Goal: Information Seeking & Learning: Learn about a topic

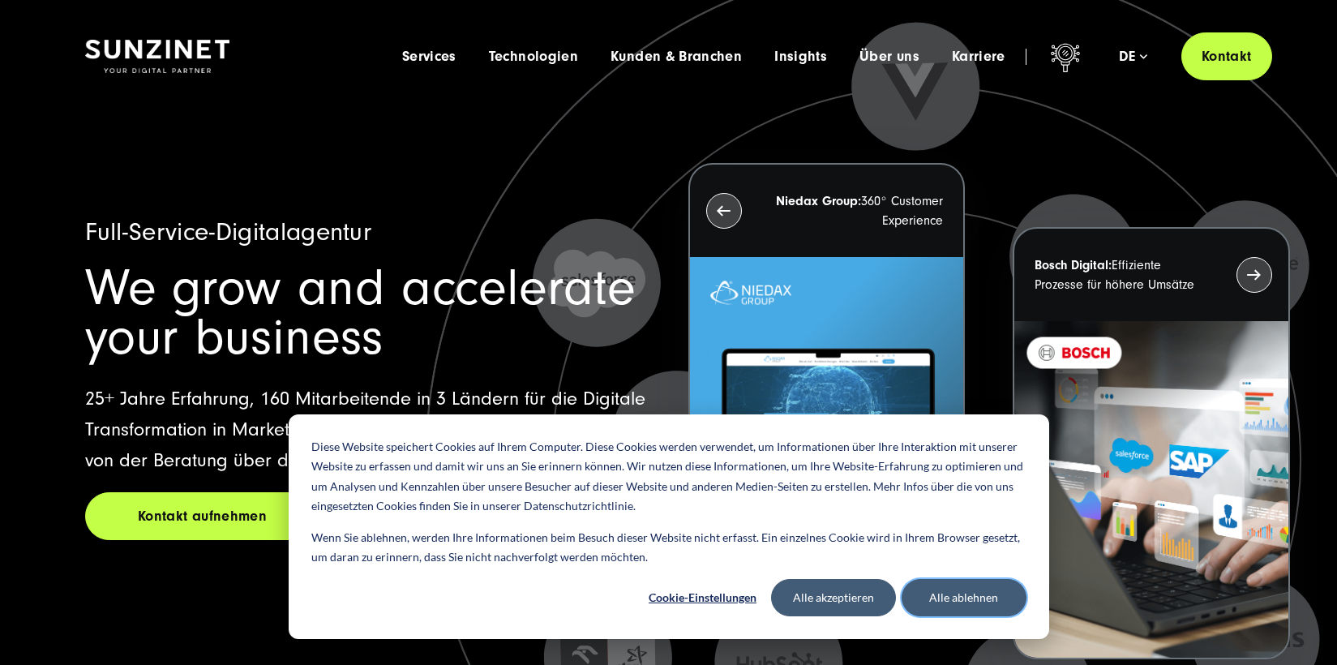
click at [932, 601] on button "Alle ablehnen" at bounding box center [964, 597] width 125 height 37
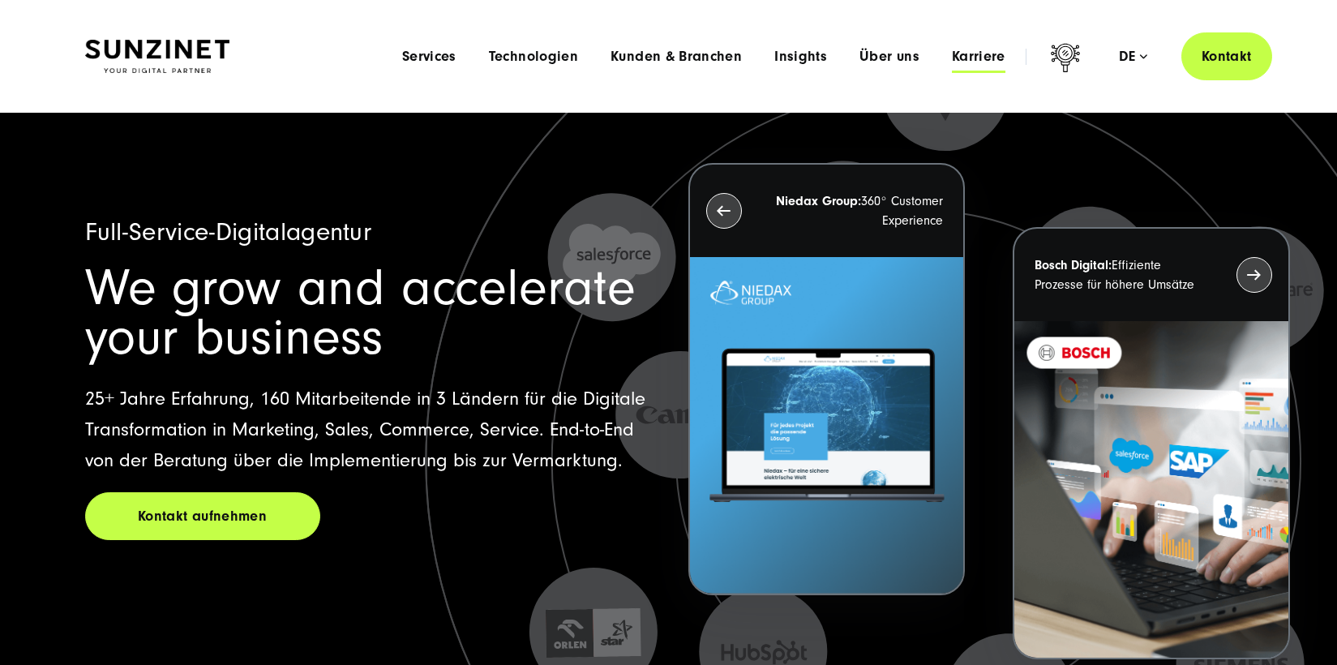
click at [962, 59] on span "Karriere" at bounding box center [979, 57] width 54 height 16
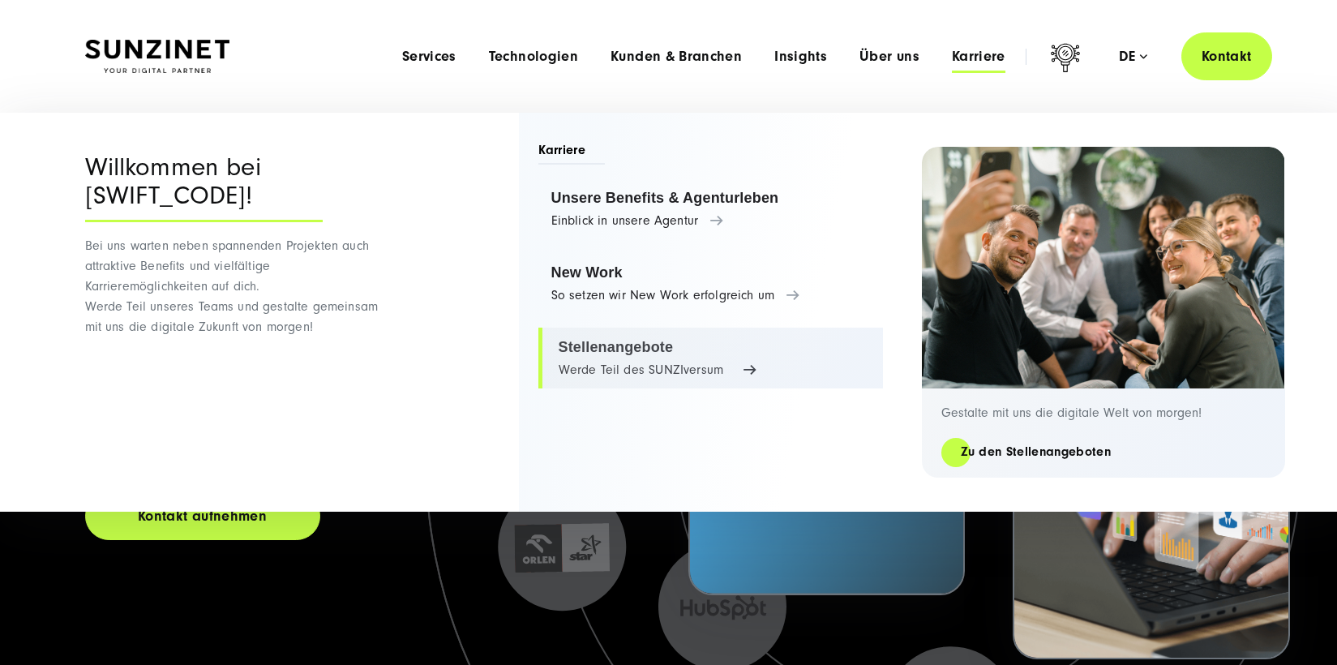
click at [614, 345] on link "Stellenangebote Werde Teil des SUNZIversum" at bounding box center [710, 359] width 345 height 62
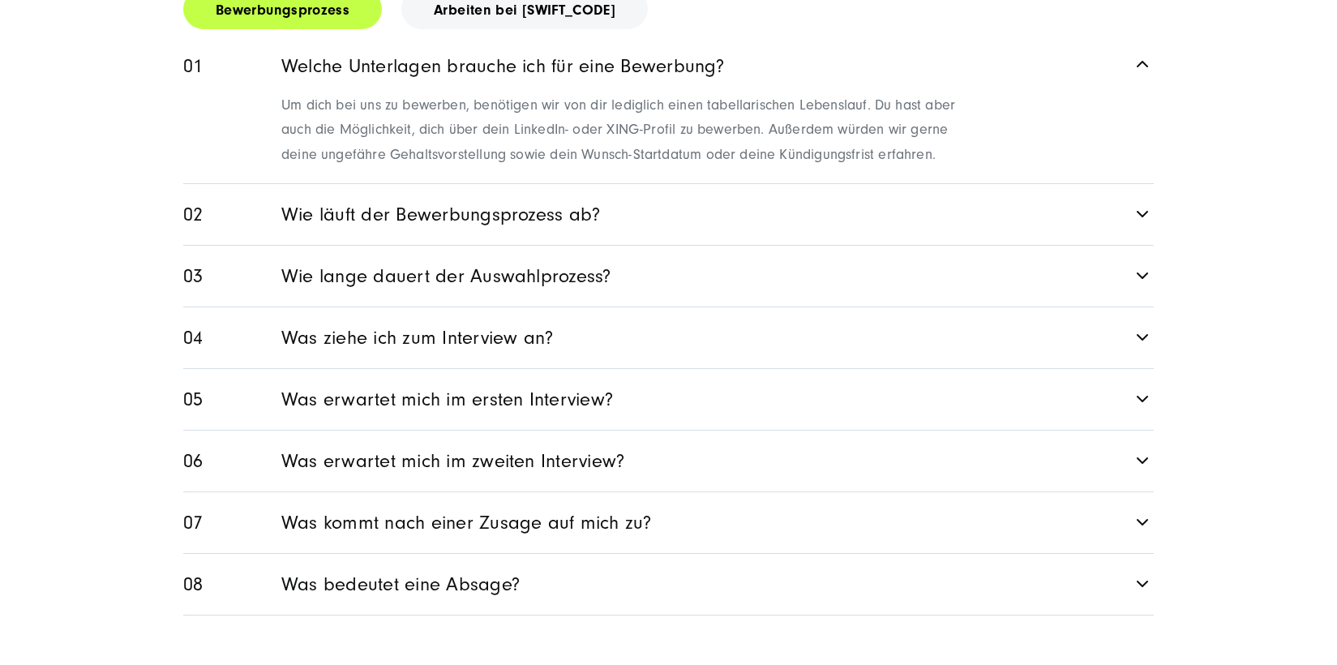
scroll to position [2351, 0]
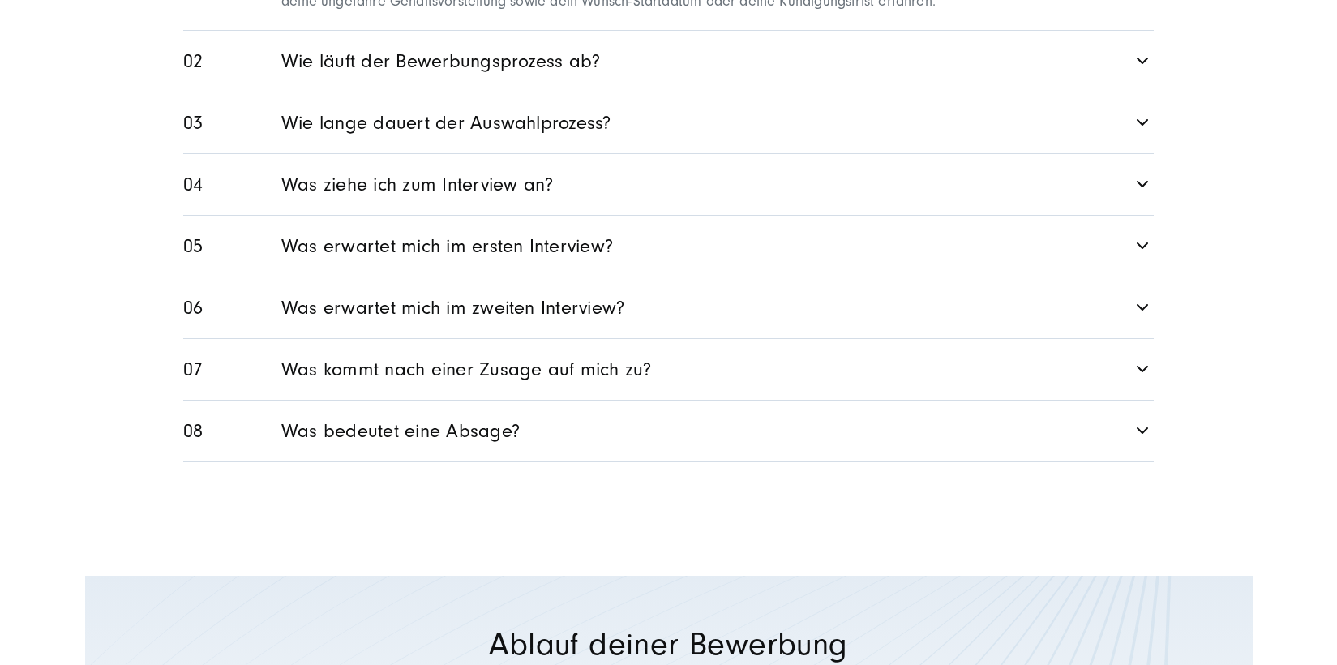
click at [1142, 360] on icon at bounding box center [1143, 369] width 19 height 19
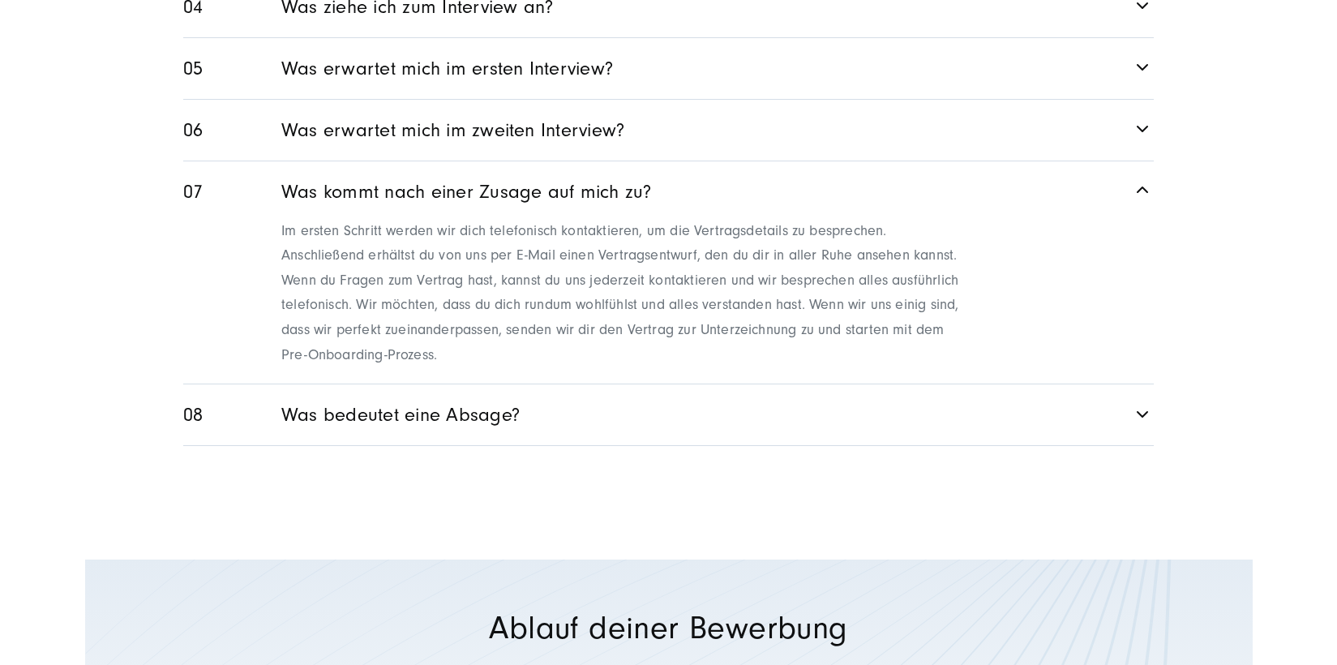
scroll to position [2444, 0]
click at [1141, 404] on icon at bounding box center [1143, 413] width 19 height 19
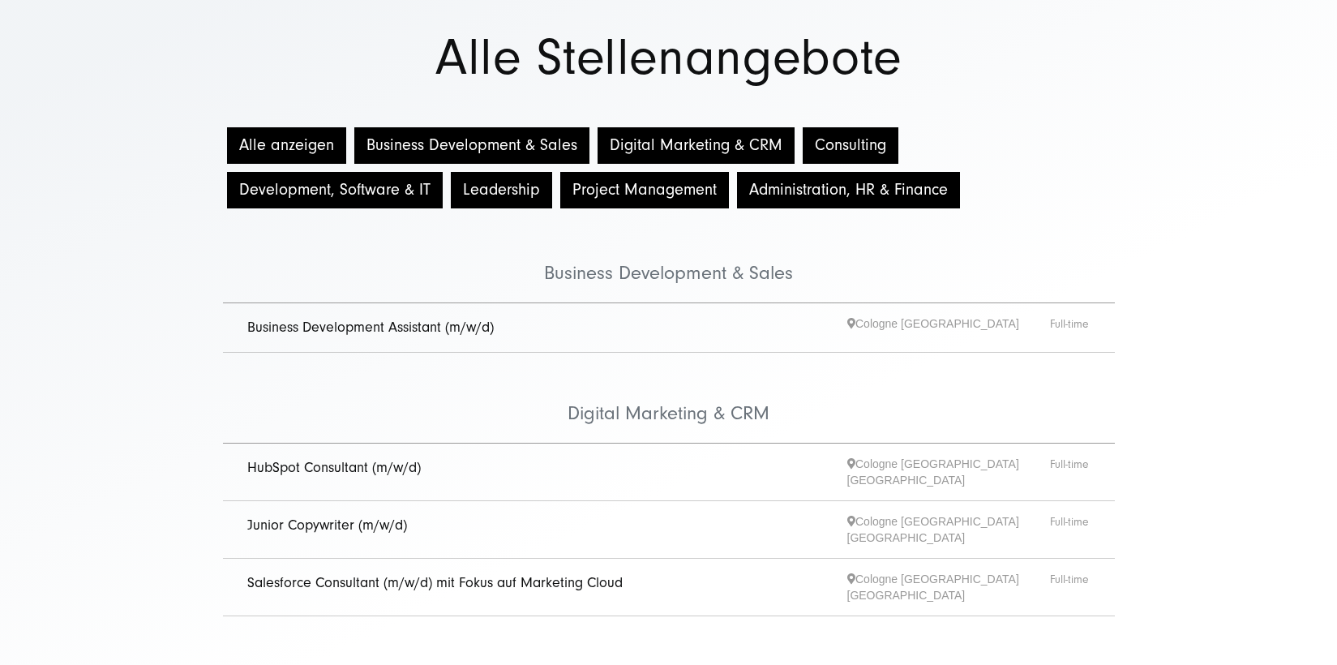
scroll to position [243, 0]
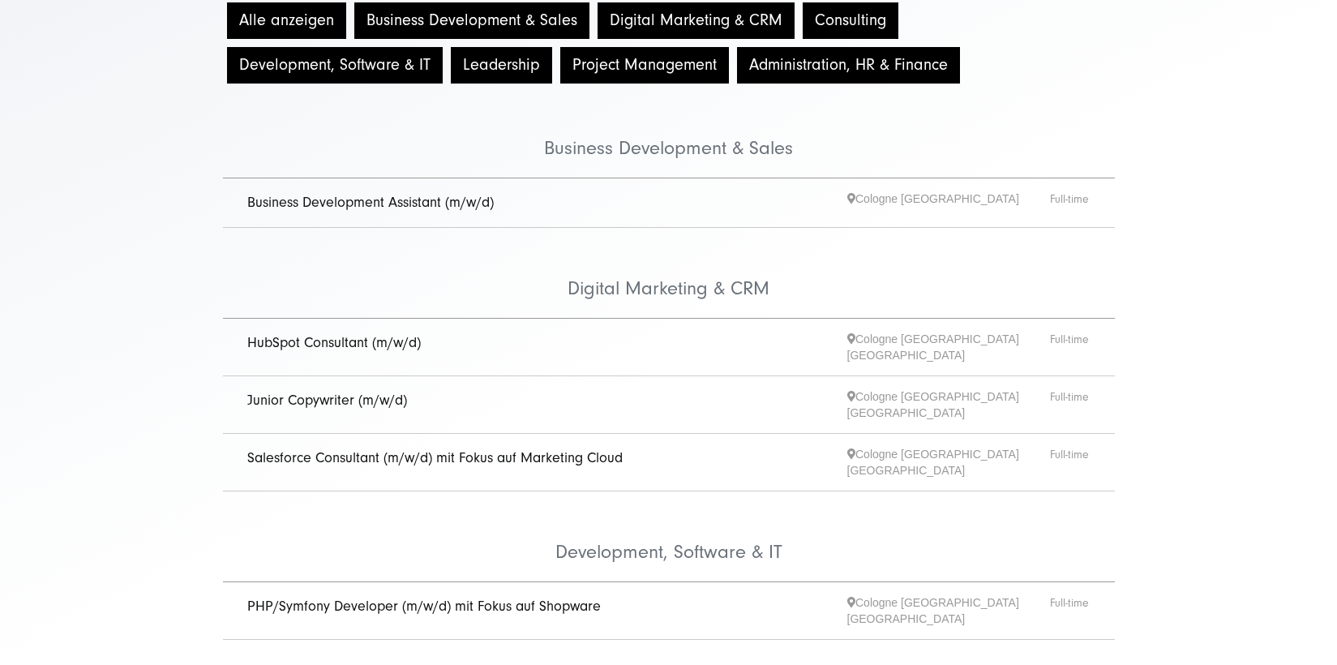
click at [322, 345] on link "HubSpot Consultant (m/w/d)" at bounding box center [334, 342] width 174 height 17
